Goal: Transaction & Acquisition: Book appointment/travel/reservation

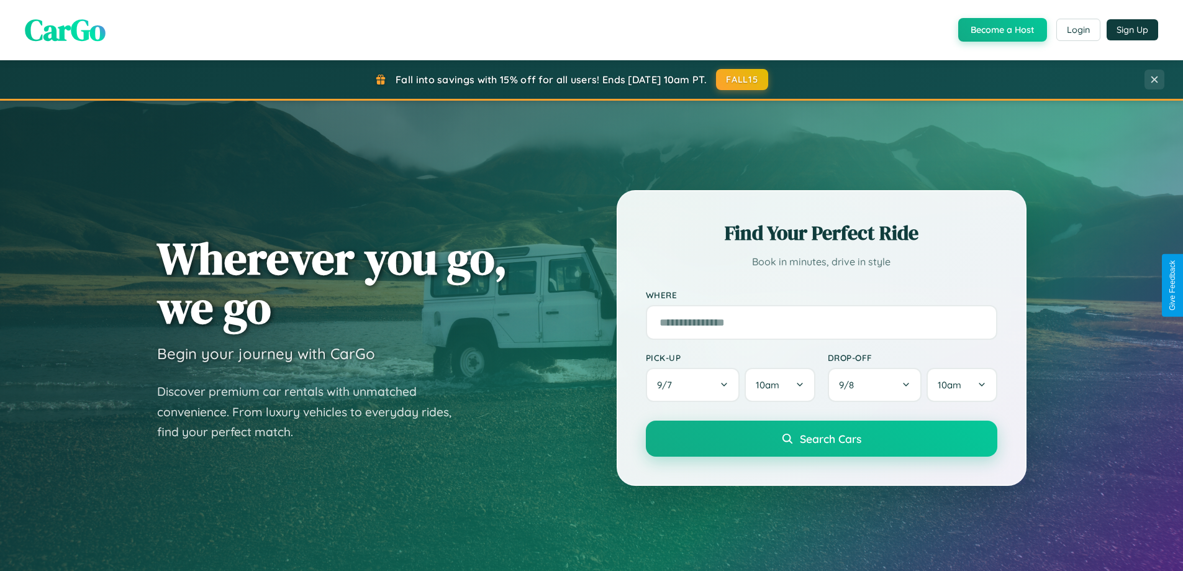
scroll to position [535, 0]
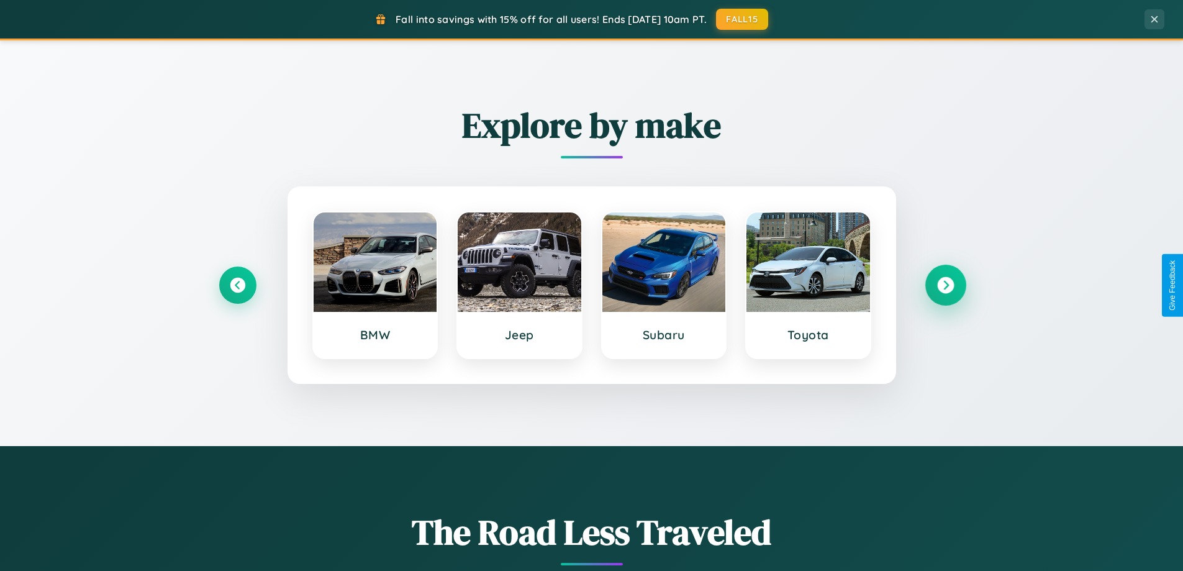
click at [945, 285] on icon at bounding box center [945, 285] width 17 height 17
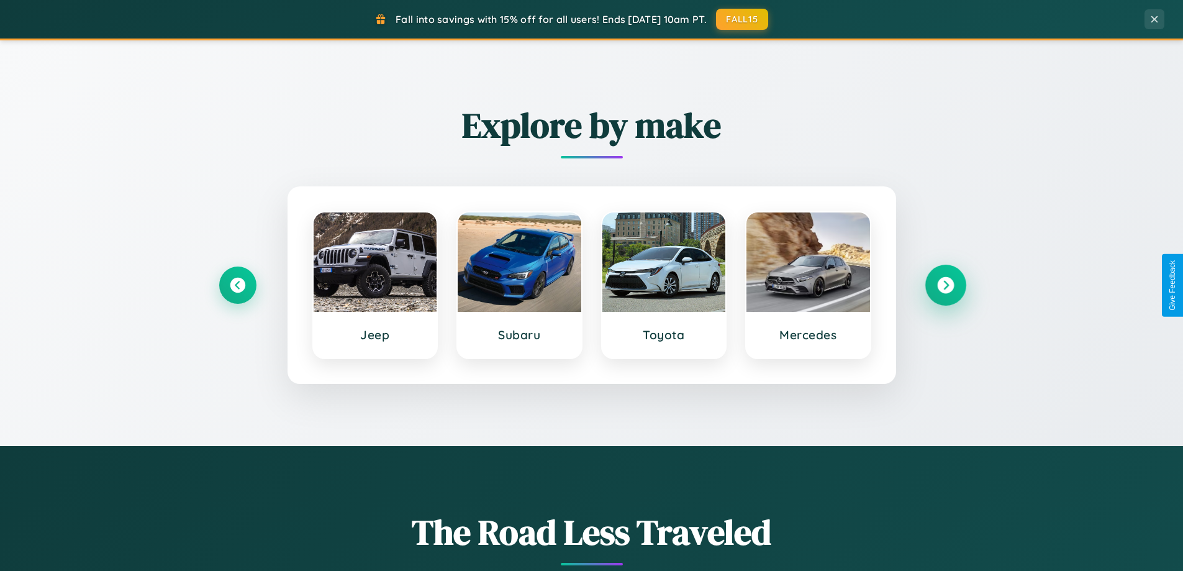
click at [945, 285] on icon at bounding box center [945, 285] width 17 height 17
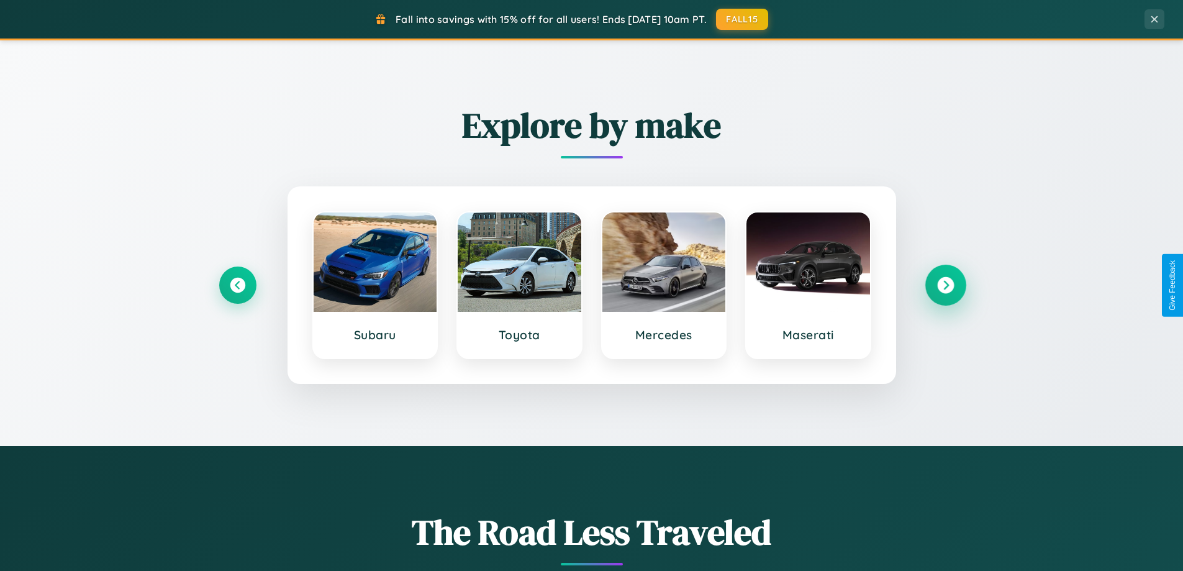
click at [945, 285] on icon at bounding box center [945, 285] width 17 height 17
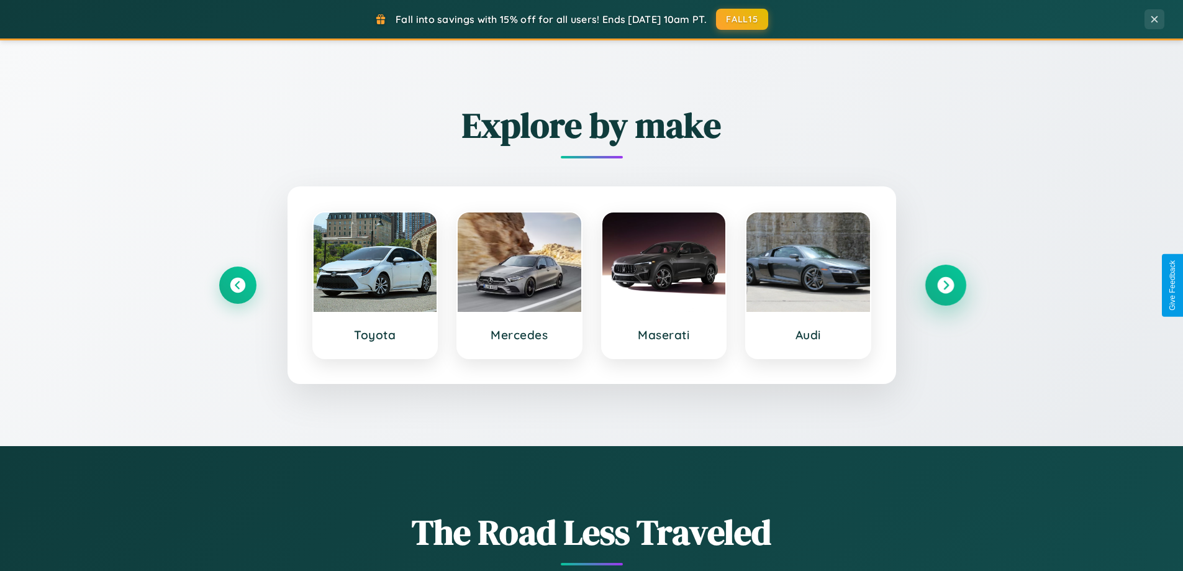
click at [945, 285] on icon at bounding box center [945, 285] width 17 height 17
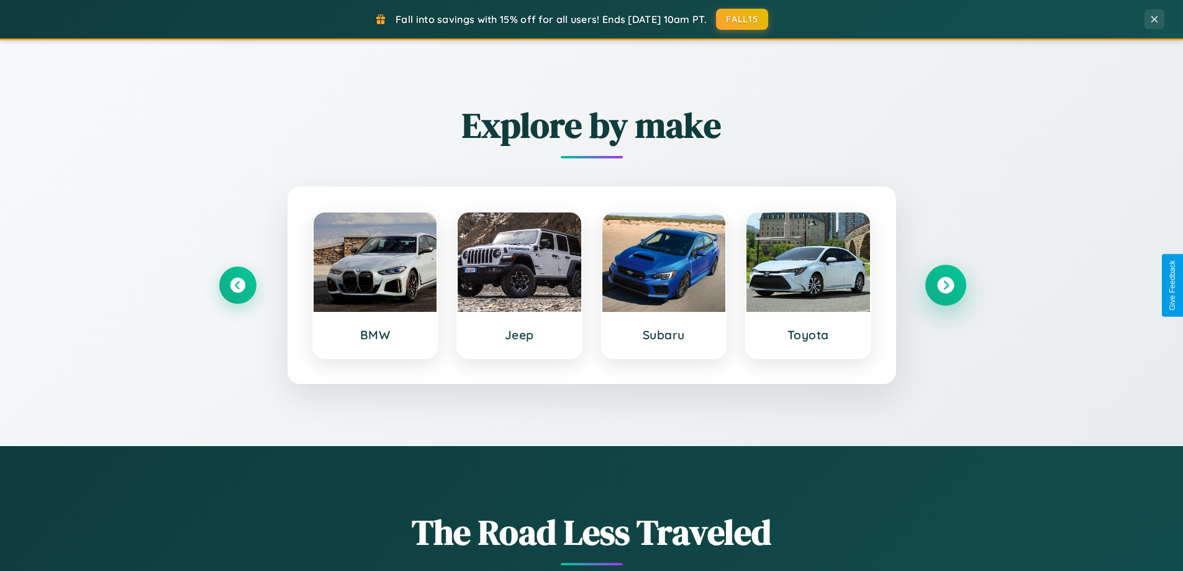
click at [945, 285] on icon at bounding box center [945, 285] width 17 height 17
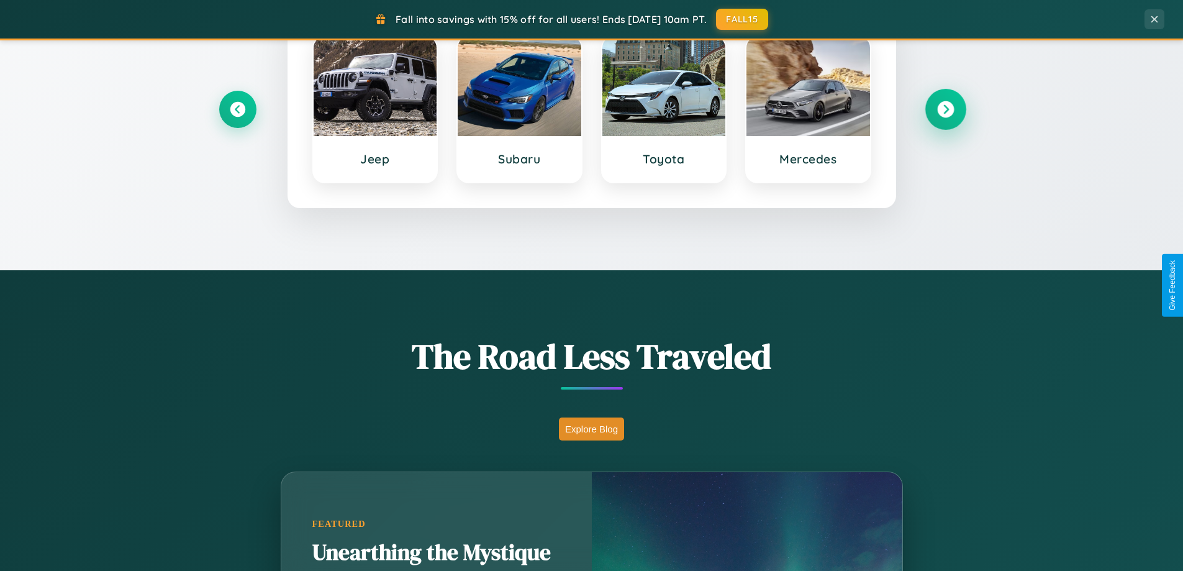
scroll to position [854, 0]
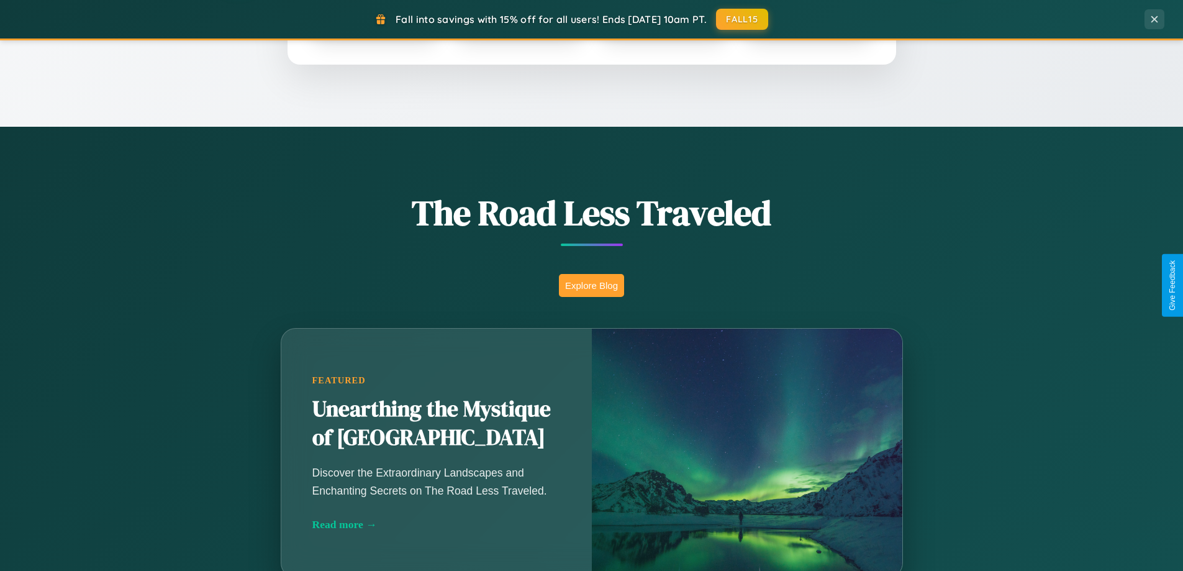
click at [591, 285] on button "Explore Blog" at bounding box center [591, 285] width 65 height 23
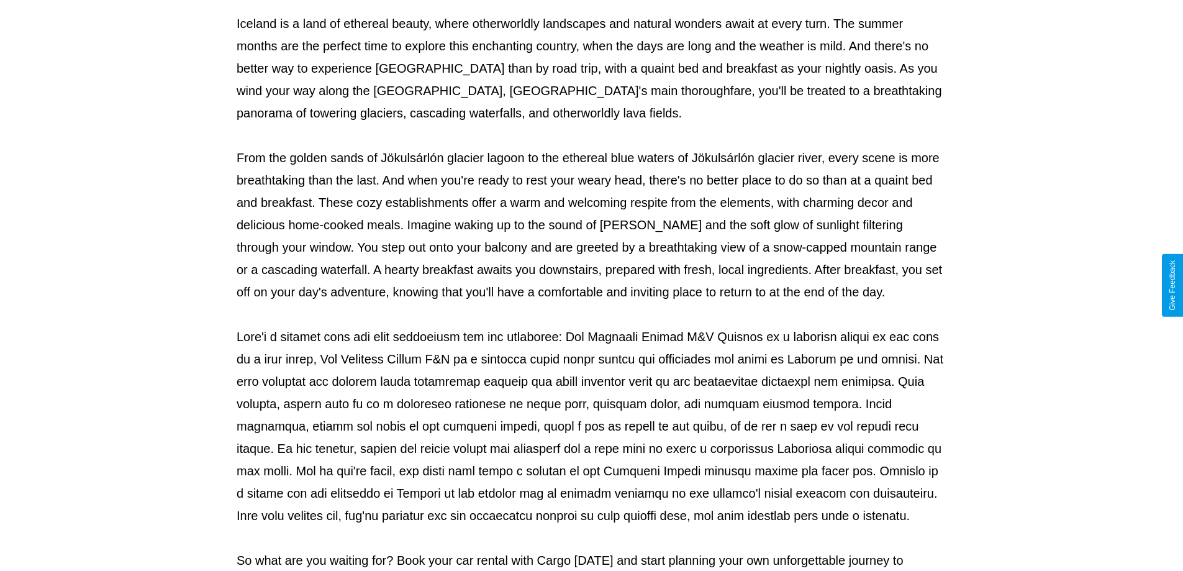
scroll to position [402, 0]
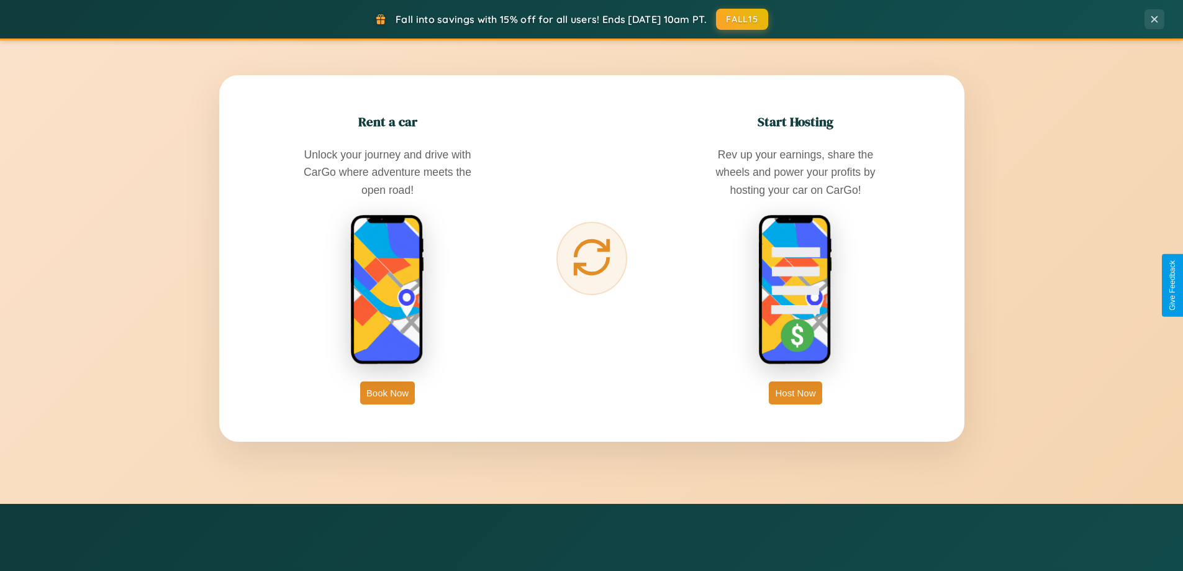
scroll to position [1995, 0]
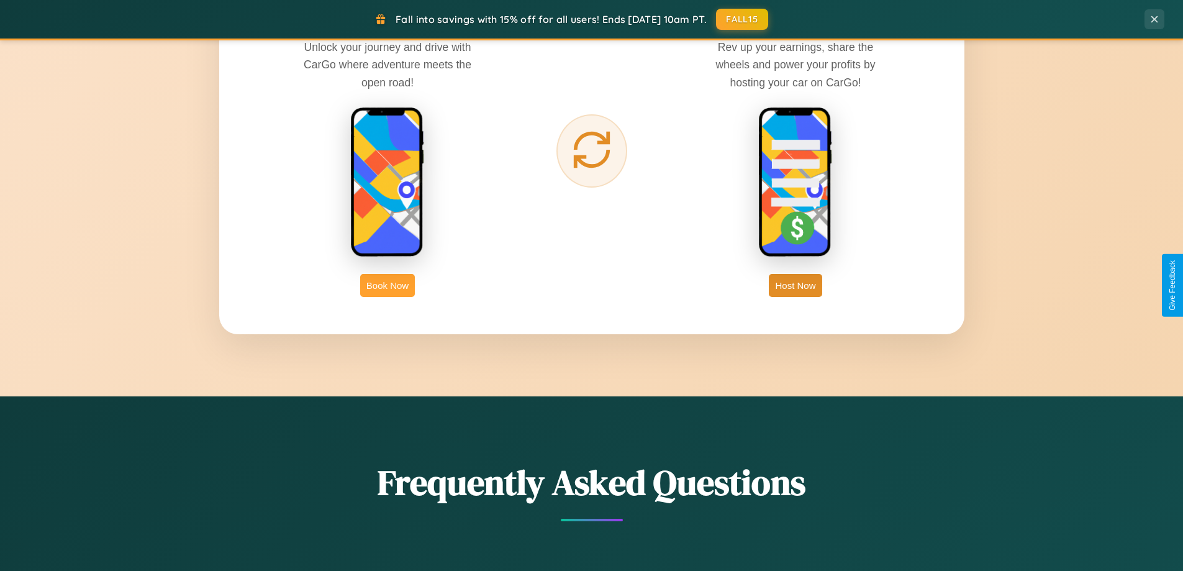
click at [387, 285] on button "Book Now" at bounding box center [387, 285] width 55 height 23
